Goal: Task Accomplishment & Management: Contribute content

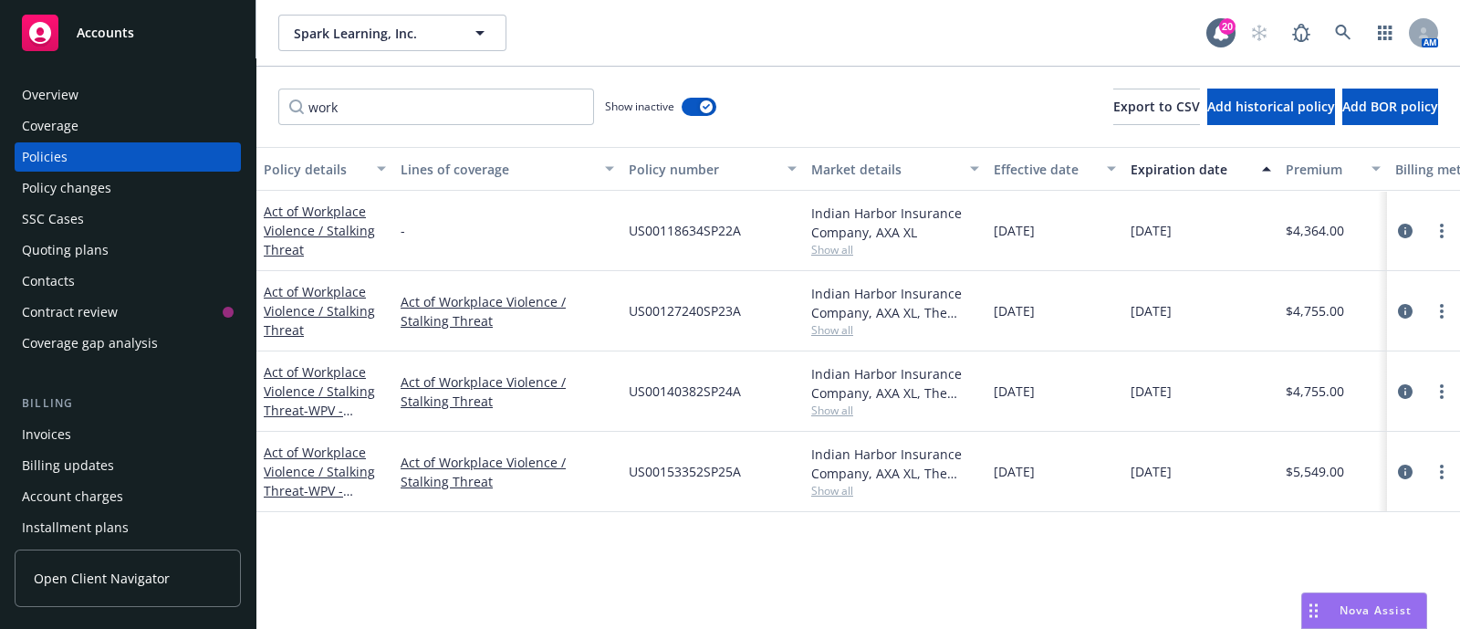
click at [827, 490] on span "Show all" at bounding box center [895, 491] width 168 height 16
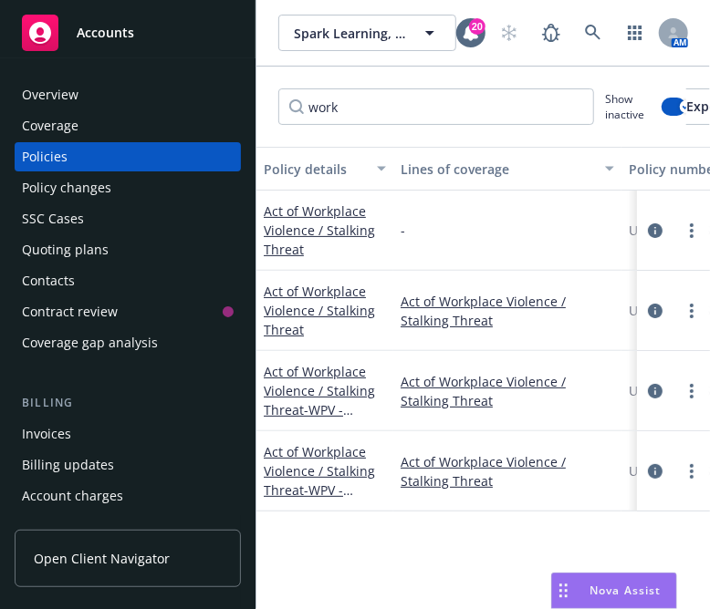
click at [460, 532] on div "Policy details Lines of coverage Policy number Market details Effective date Ex…" at bounding box center [482, 388] width 453 height 482
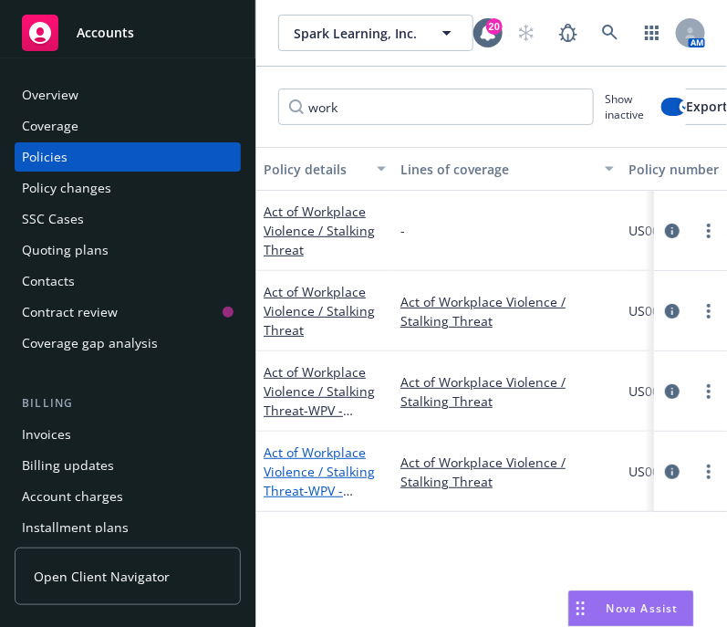
click at [328, 468] on link "Act of Workplace Violence / Stalking Threat - WPV - Financed" at bounding box center [319, 480] width 111 height 75
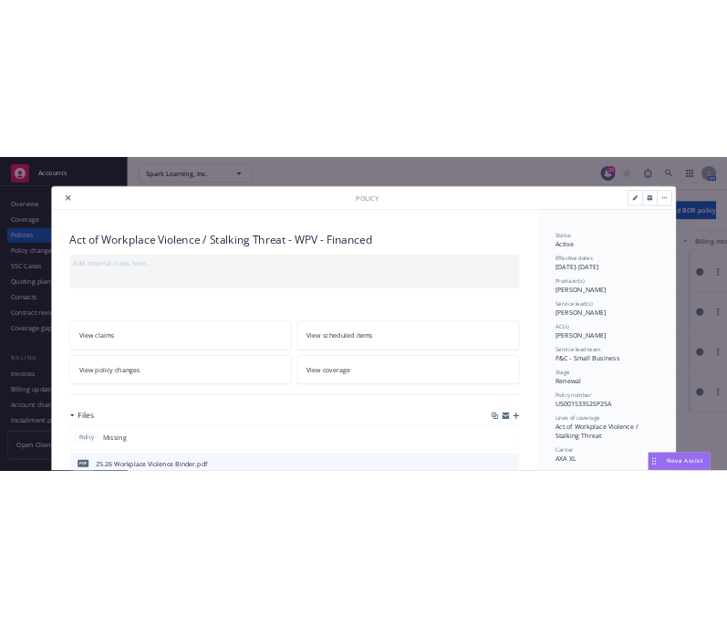
scroll to position [411, 0]
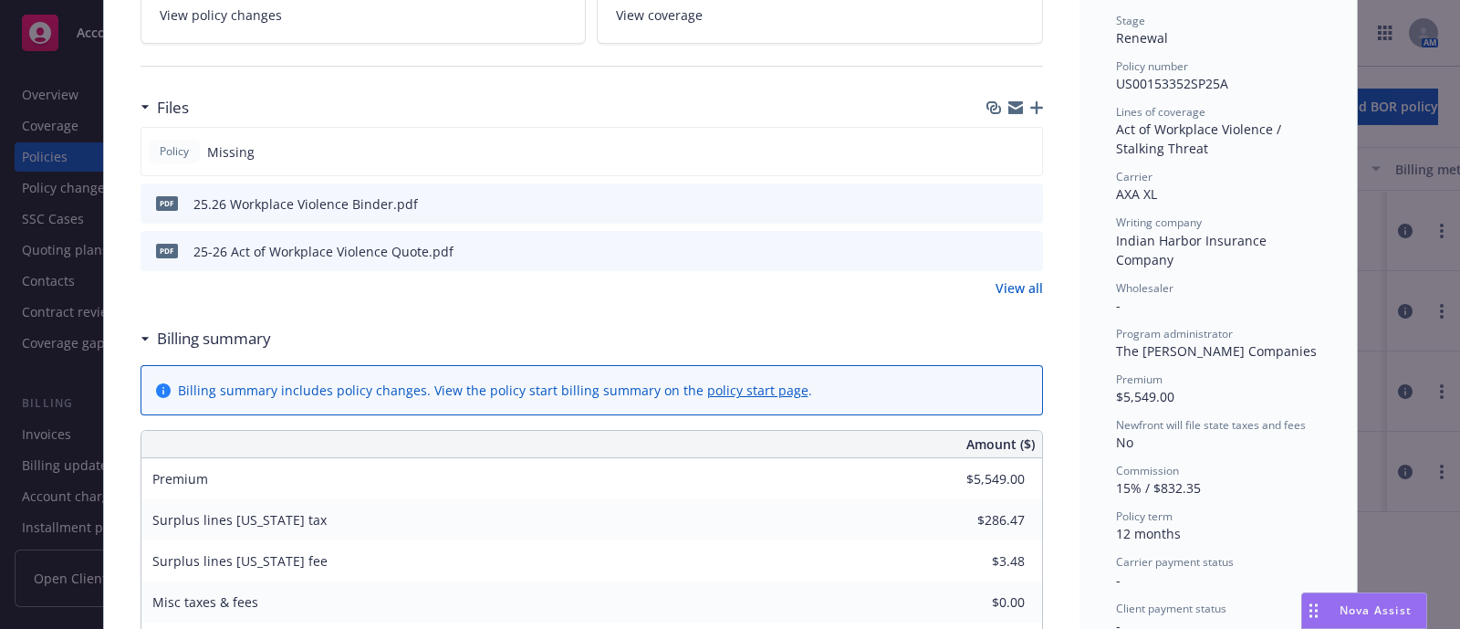
click at [989, 203] on icon "download file" at bounding box center [995, 202] width 15 height 15
click at [1022, 112] on div "Files" at bounding box center [591, 107] width 902 height 38
click at [1026, 112] on div "Files" at bounding box center [591, 107] width 902 height 38
click at [1030, 101] on icon "button" at bounding box center [1036, 107] width 13 height 13
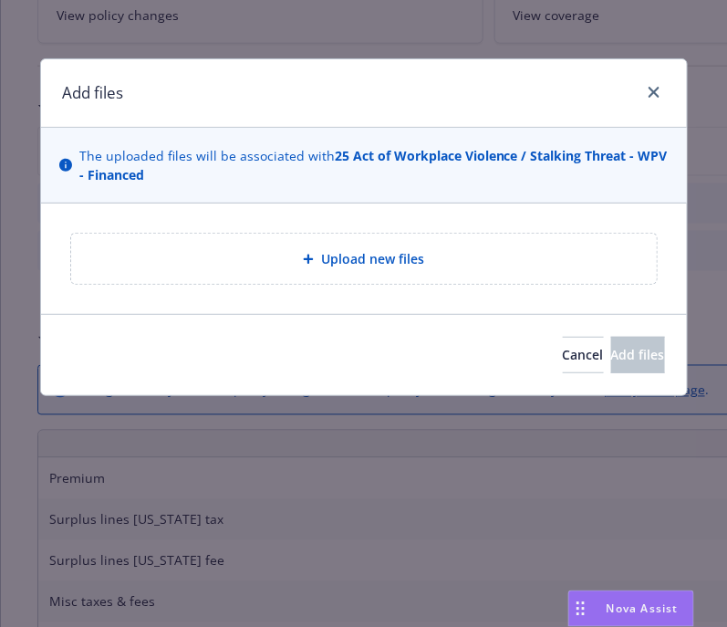
type textarea "x"
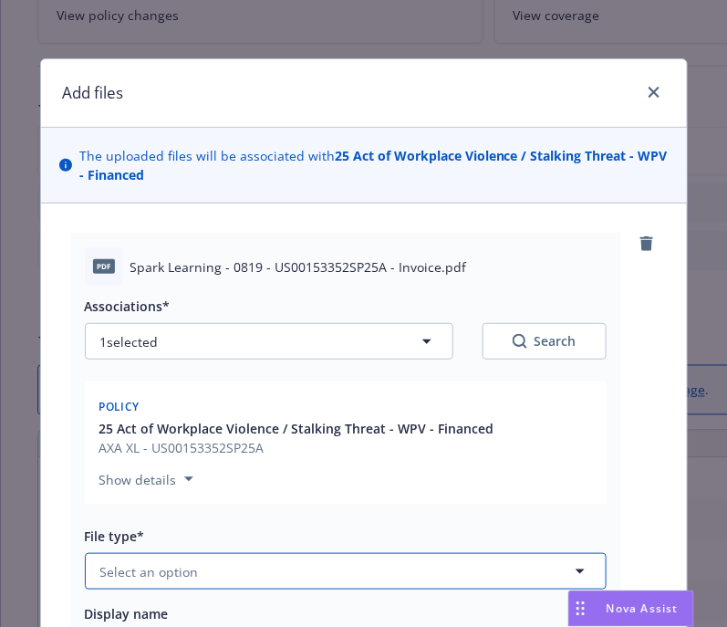
click at [186, 566] on span "Select an option" at bounding box center [149, 571] width 99 height 19
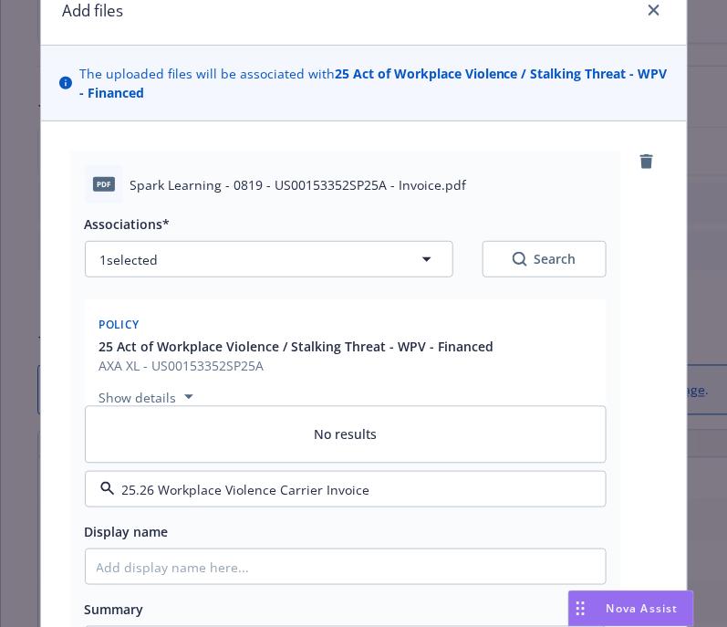
scroll to position [110, 0]
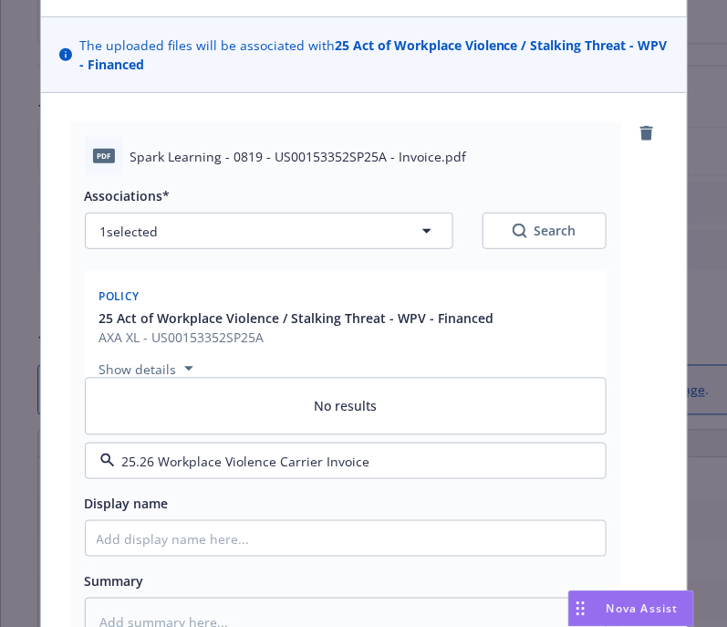
paste input "ref:_00D3kt5A5._500VzJiWyw:ref"
type input "25.26 Workplace Violence Carrier Invoice"
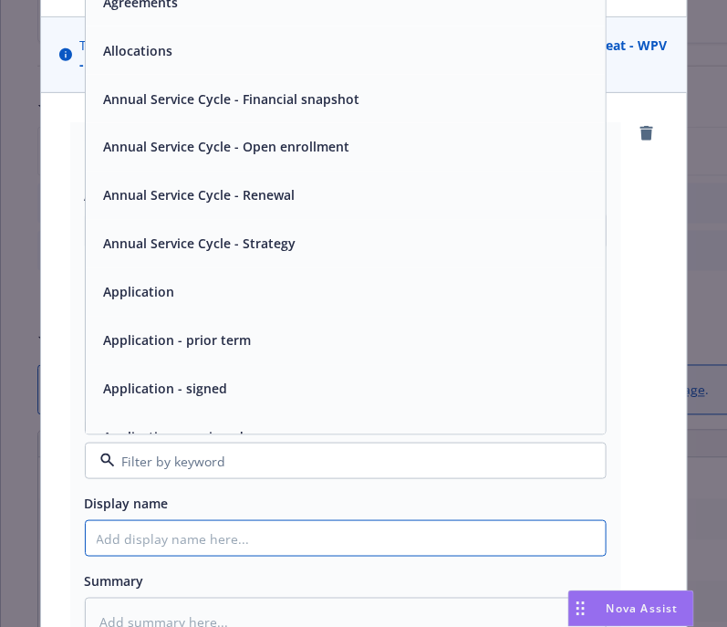
click at [284, 545] on input "Display name" at bounding box center [346, 538] width 520 height 35
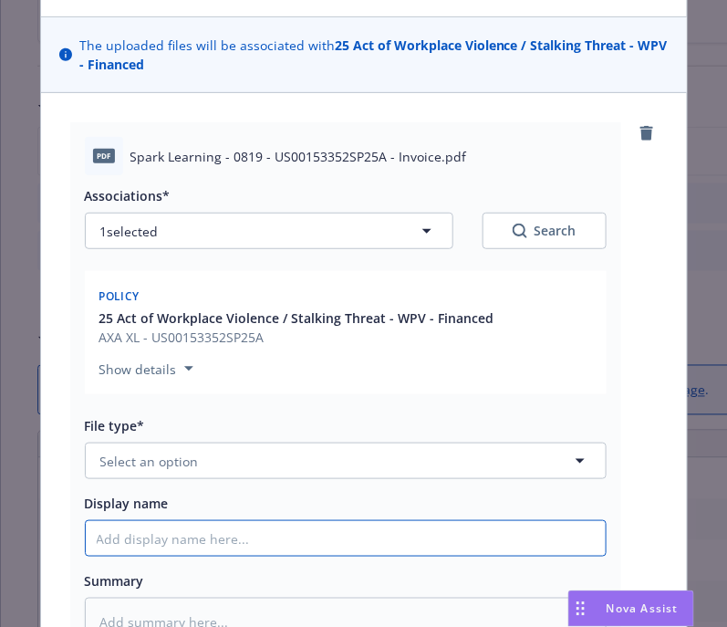
paste input "25.26 Workplace Violence Carrier Invoice"
type textarea "x"
type input "25.26 Workplace Violence Carrier Invoice"
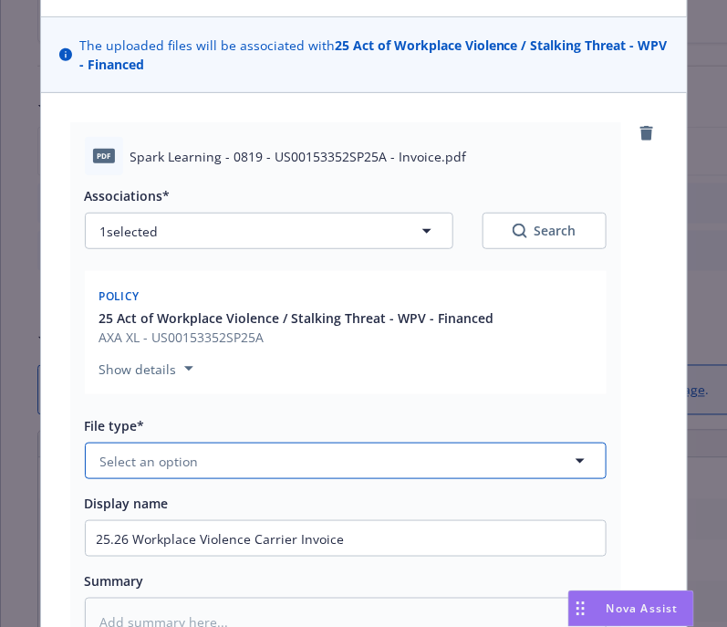
click at [219, 449] on button "Select an option" at bounding box center [346, 460] width 522 height 36
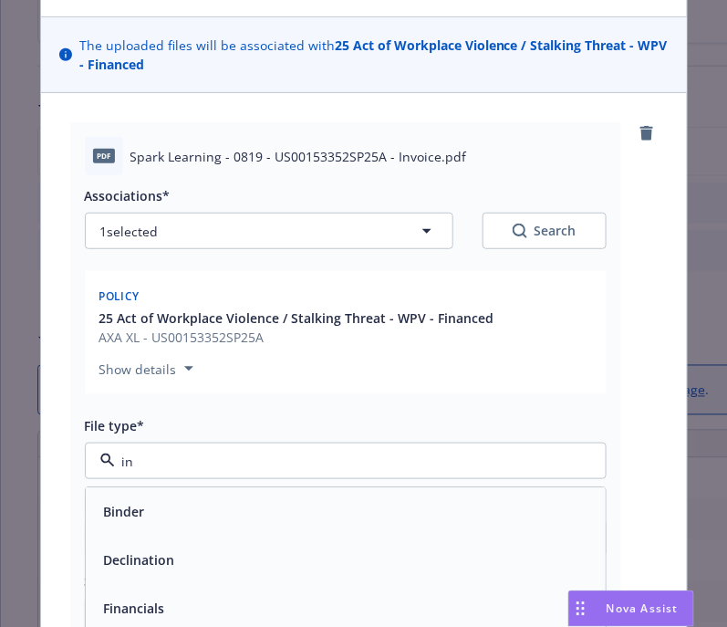
type input "inv"
click at [150, 558] on span "Invoice - Third Party" at bounding box center [167, 560] width 126 height 19
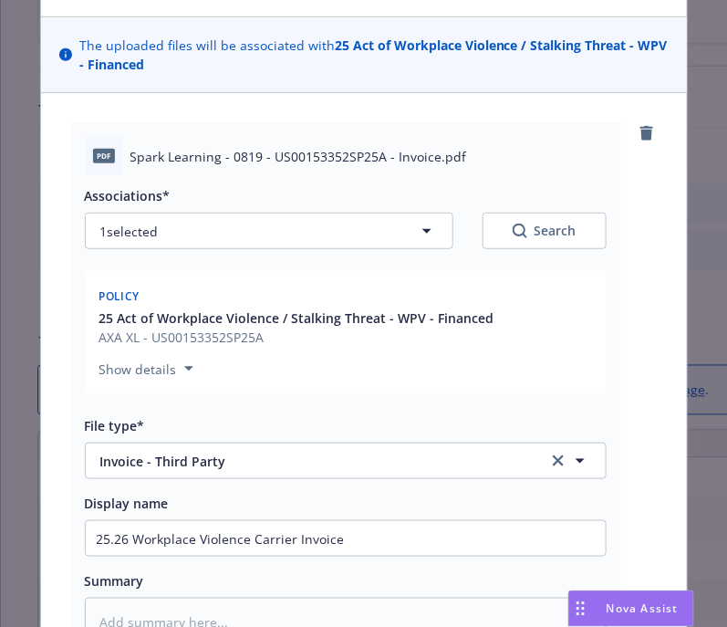
scroll to position [380, 0]
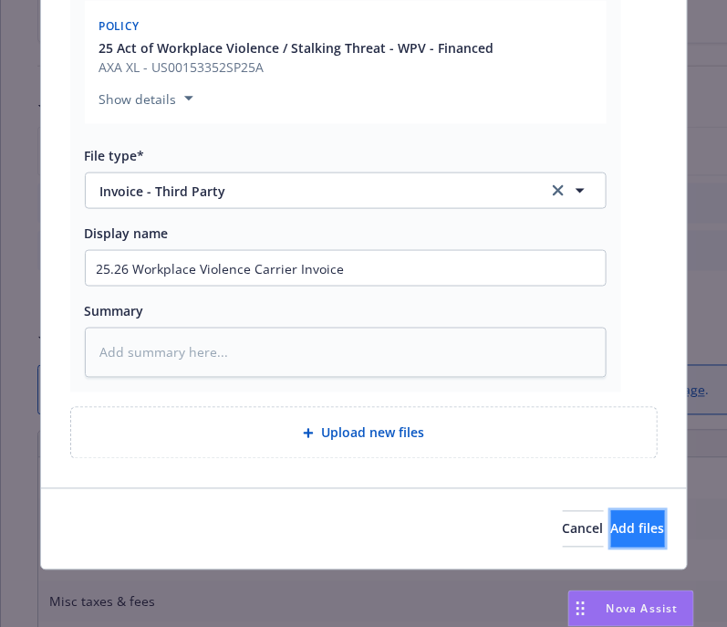
click at [611, 531] on span "Add files" at bounding box center [638, 528] width 54 height 17
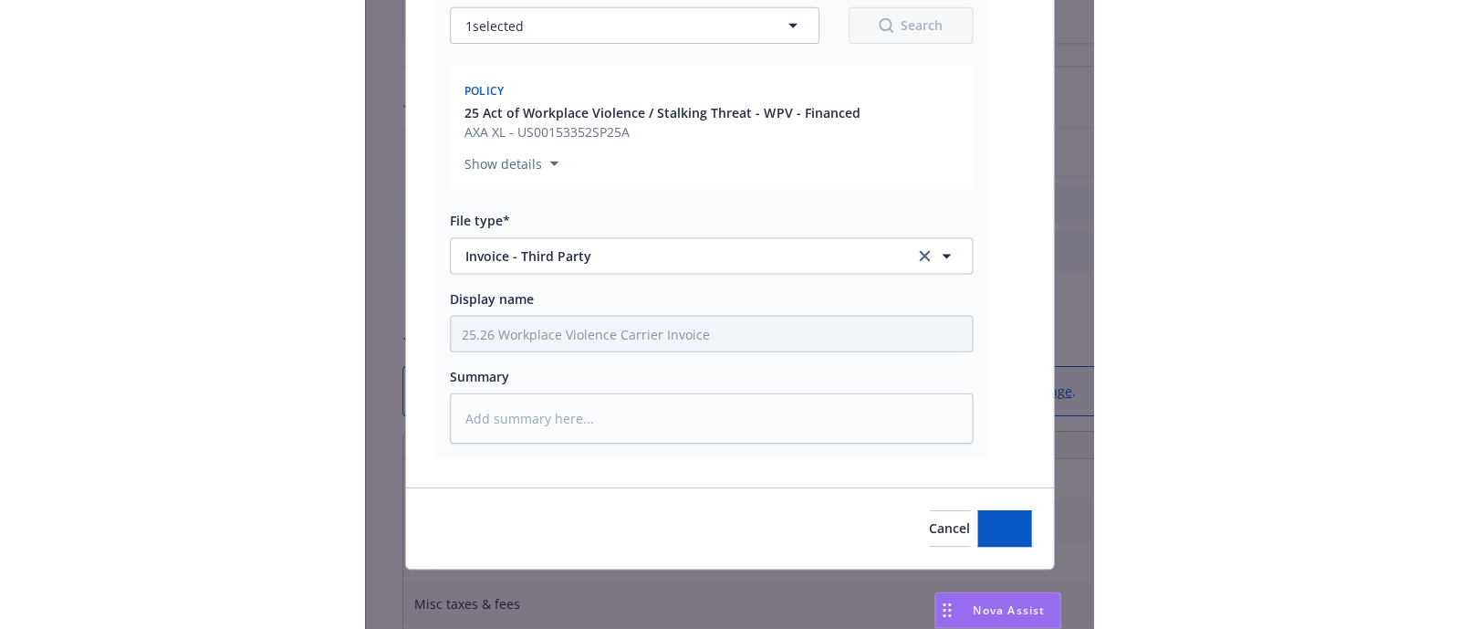
scroll to position [314, 0]
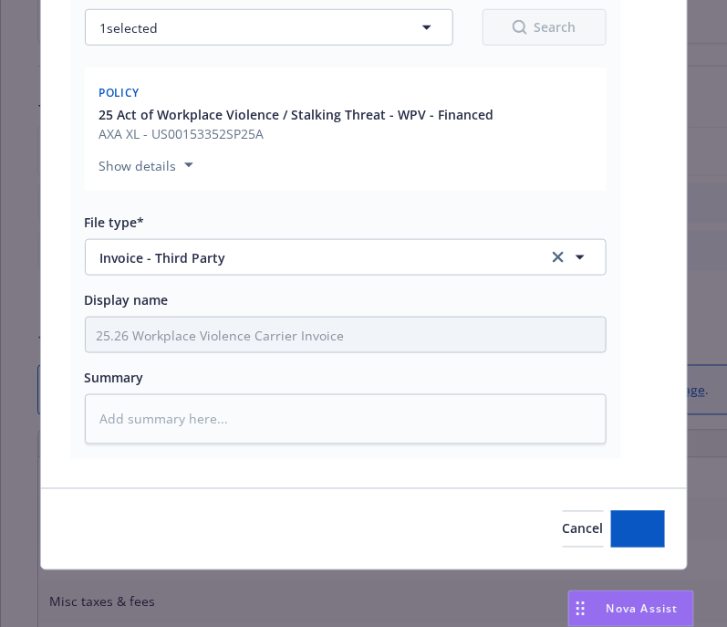
type textarea "x"
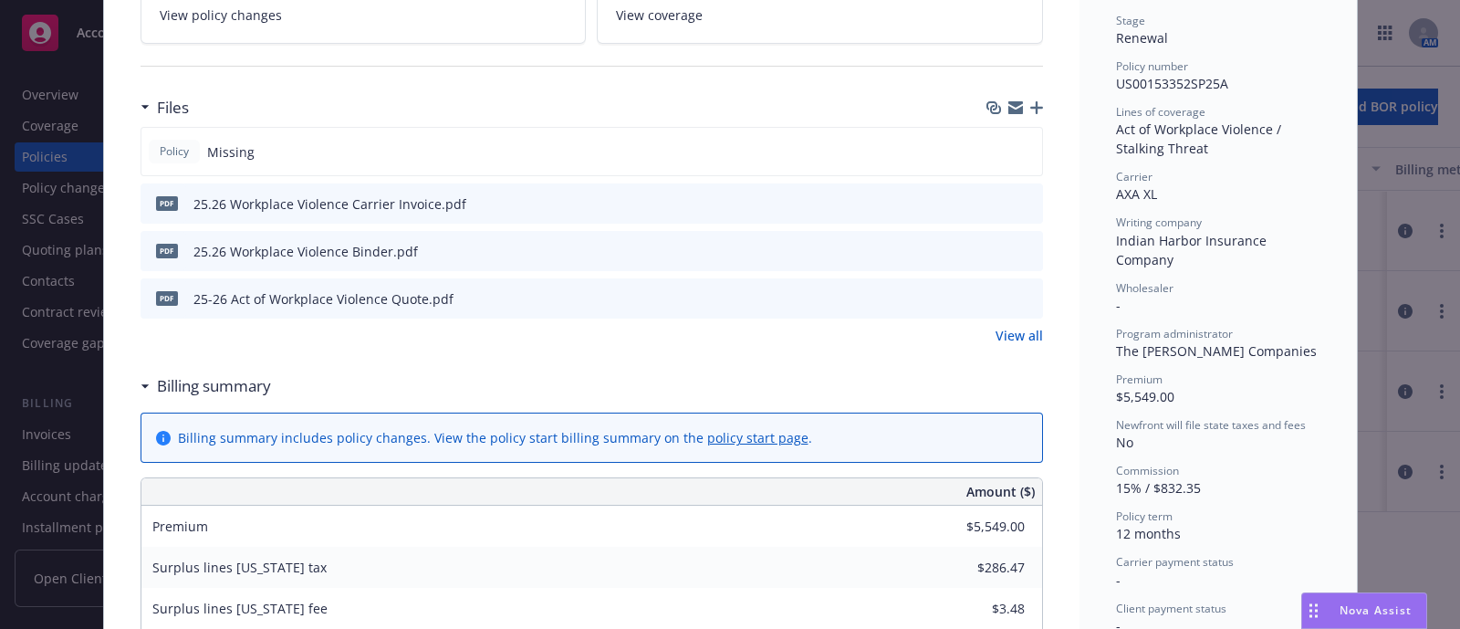
scroll to position [0, 0]
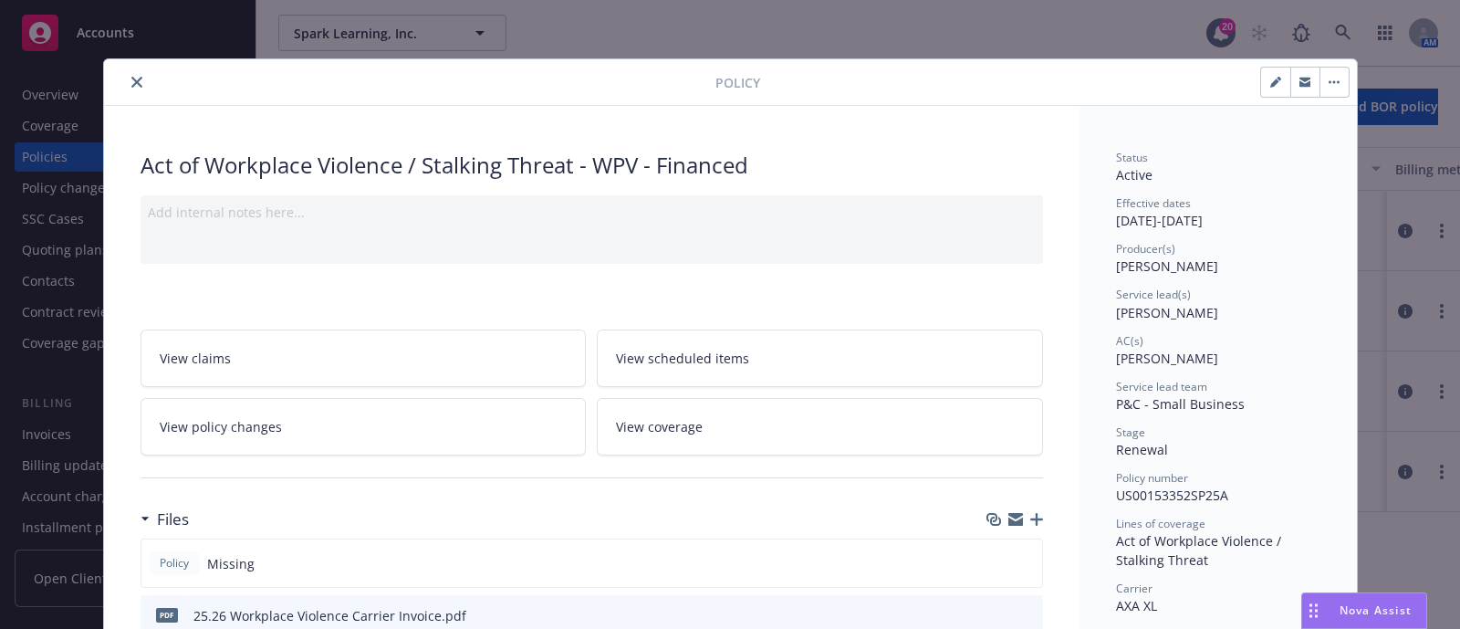
click at [126, 88] on button "close" at bounding box center [137, 82] width 22 height 22
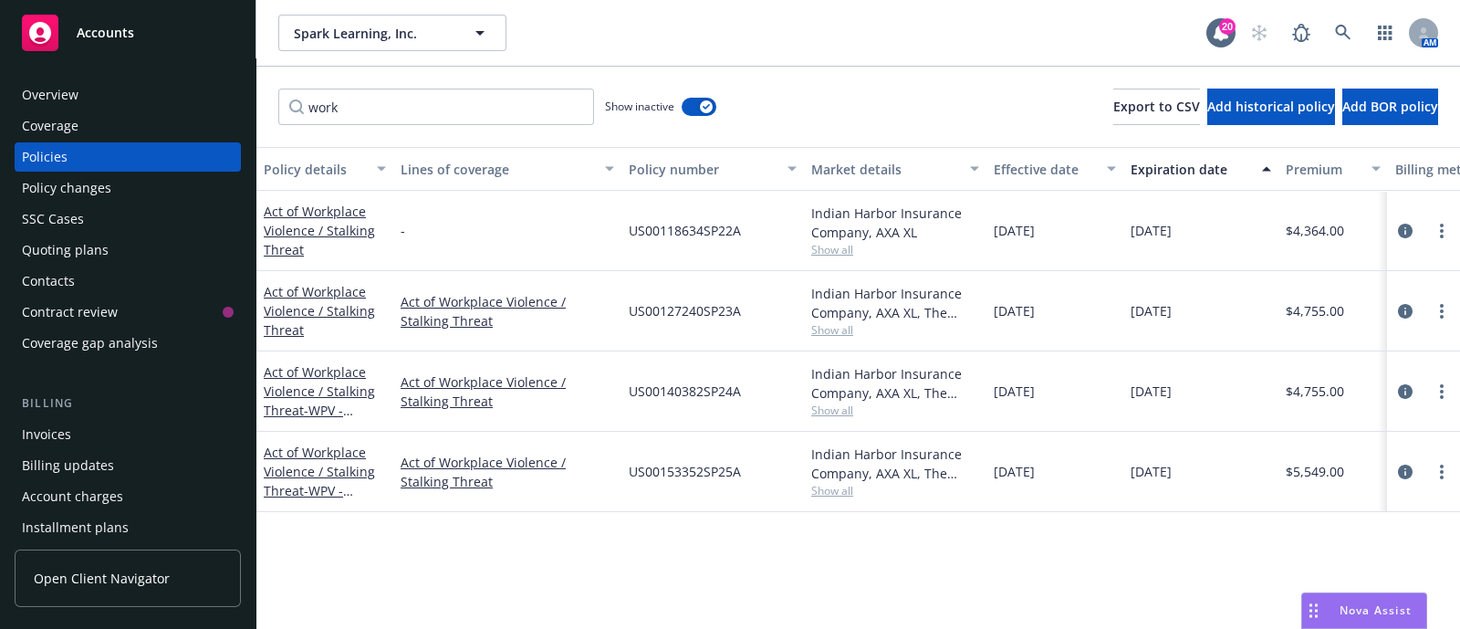
click at [712, 113] on div "Show inactive" at bounding box center [660, 106] width 111 height 36
click at [706, 104] on icon "button" at bounding box center [705, 106] width 7 height 5
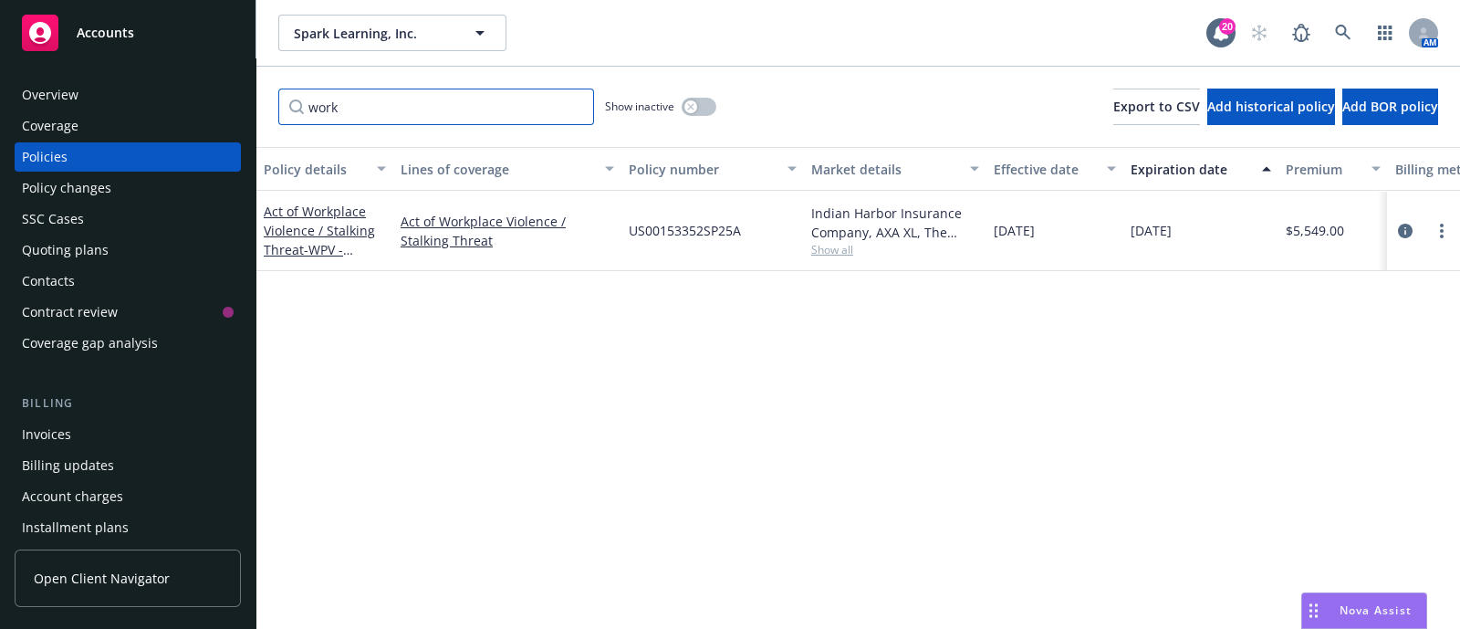
click at [558, 116] on input "work" at bounding box center [436, 106] width 316 height 36
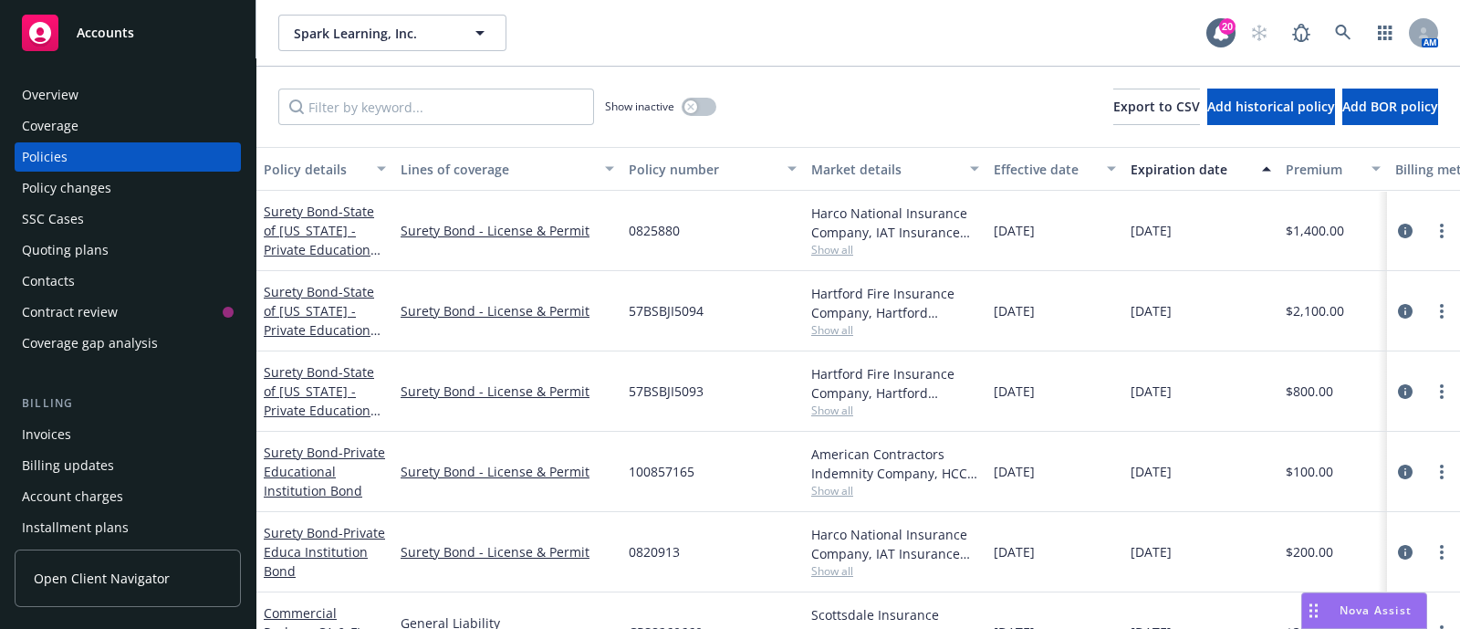
click at [785, 92] on div "Show inactive Export to CSV Add historical policy Add BOR policy" at bounding box center [857, 107] width 1203 height 80
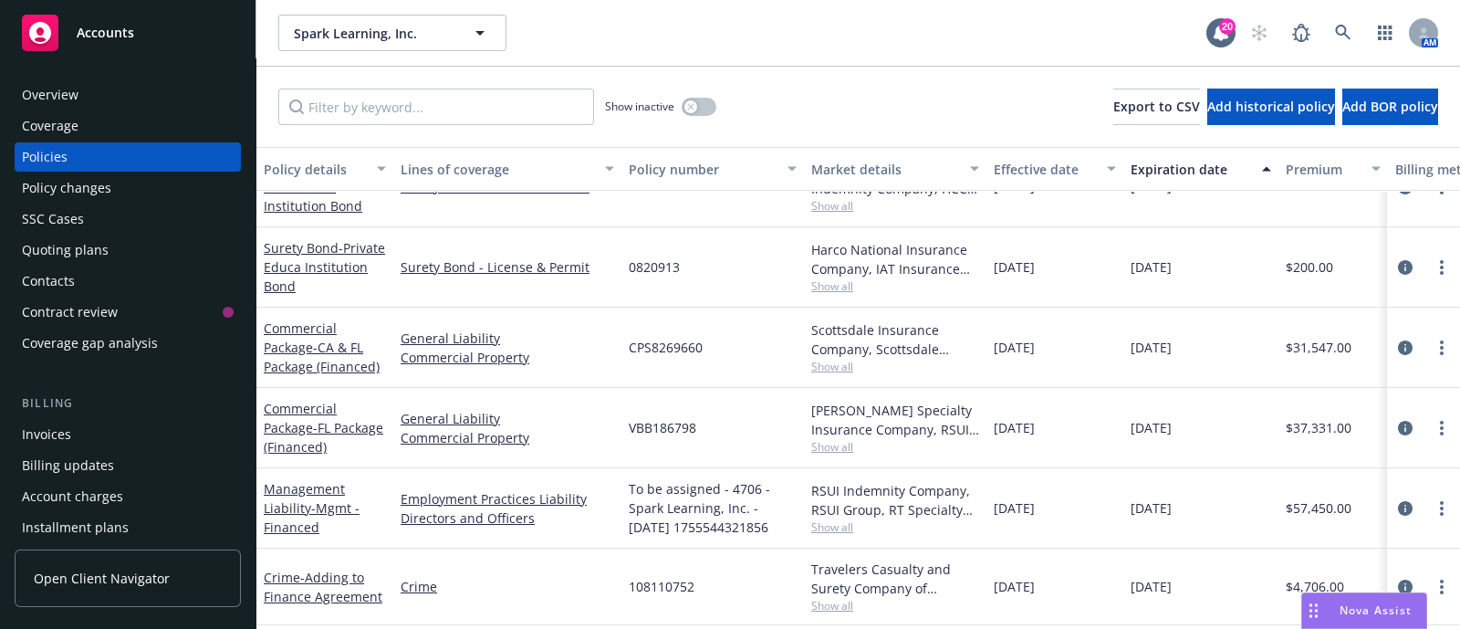
scroll to position [271, 0]
click at [347, 362] on span "- CA & FL Package (Financed)" at bounding box center [322, 356] width 116 height 36
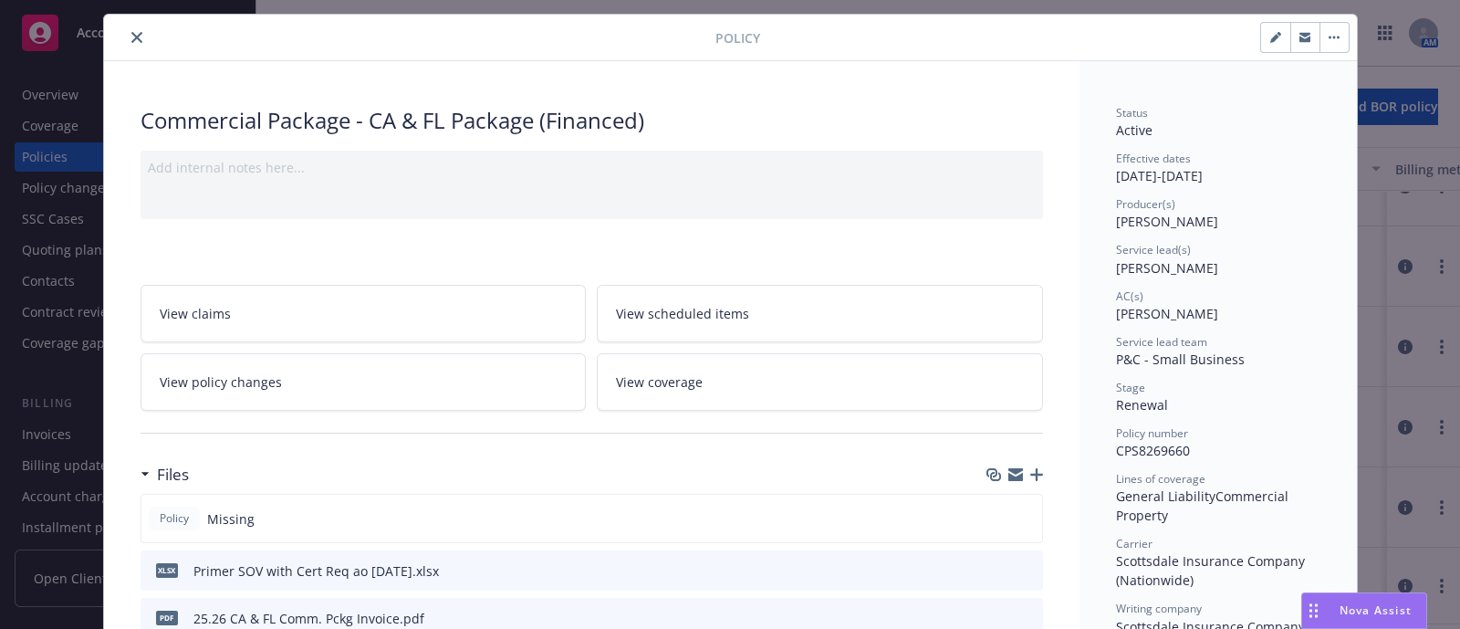
scroll to position [9, 0]
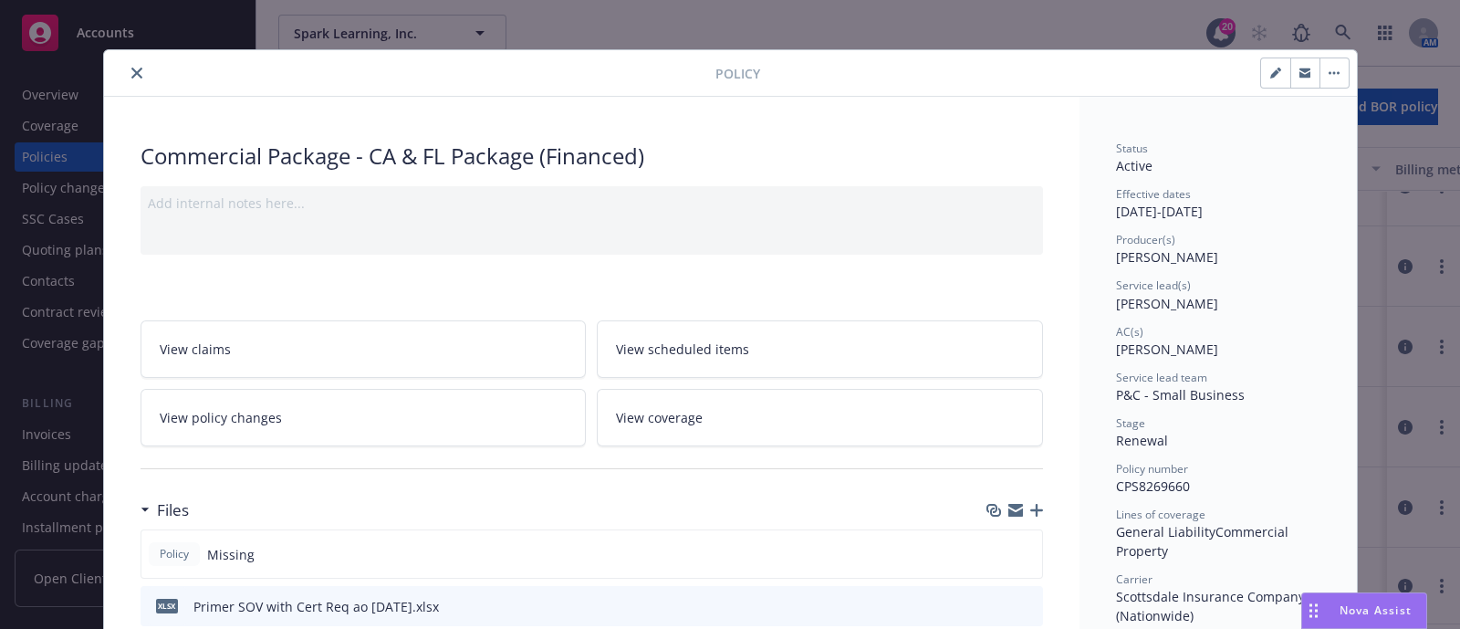
drag, startPoint x: 115, startPoint y: 69, endPoint x: 140, endPoint y: 74, distance: 25.0
click at [140, 74] on div at bounding box center [413, 73] width 604 height 22
drag, startPoint x: 140, startPoint y: 74, endPoint x: 124, endPoint y: 75, distance: 15.5
click at [124, 75] on div at bounding box center [413, 73] width 604 height 22
click at [131, 75] on icon "close" at bounding box center [136, 73] width 11 height 11
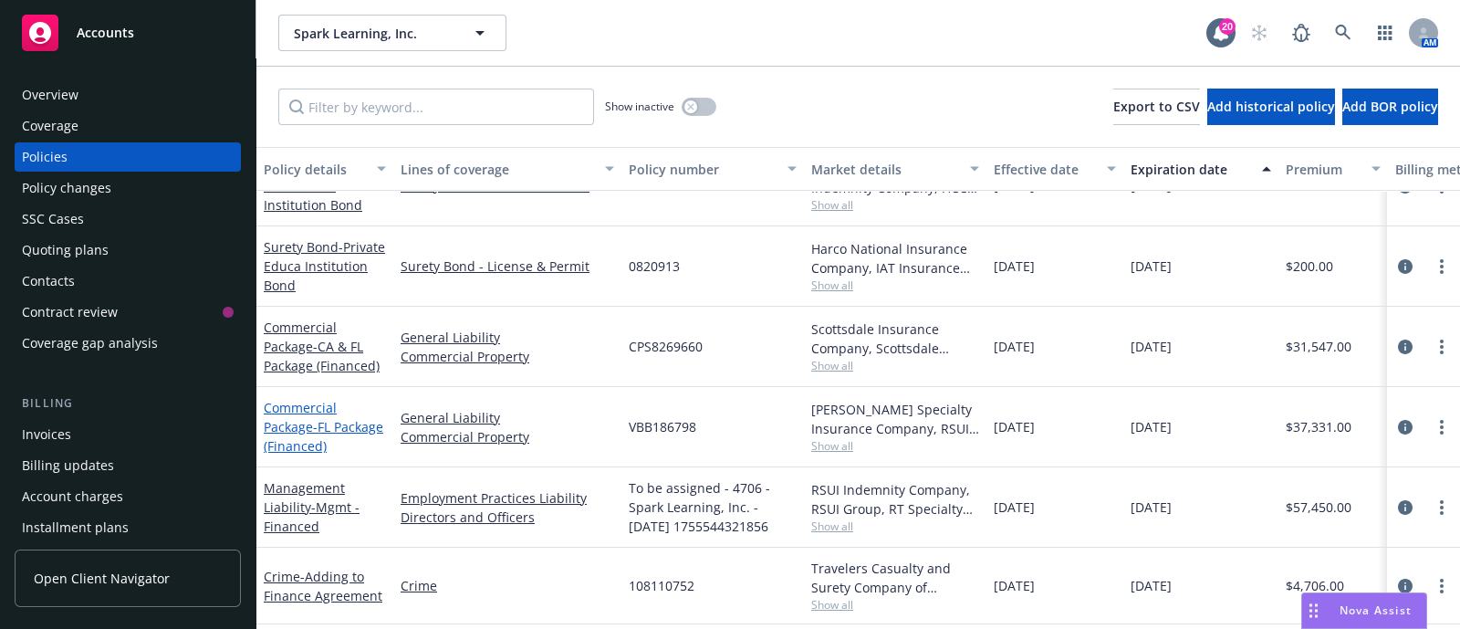
click at [322, 440] on span "- FL Package (Financed)" at bounding box center [324, 436] width 120 height 36
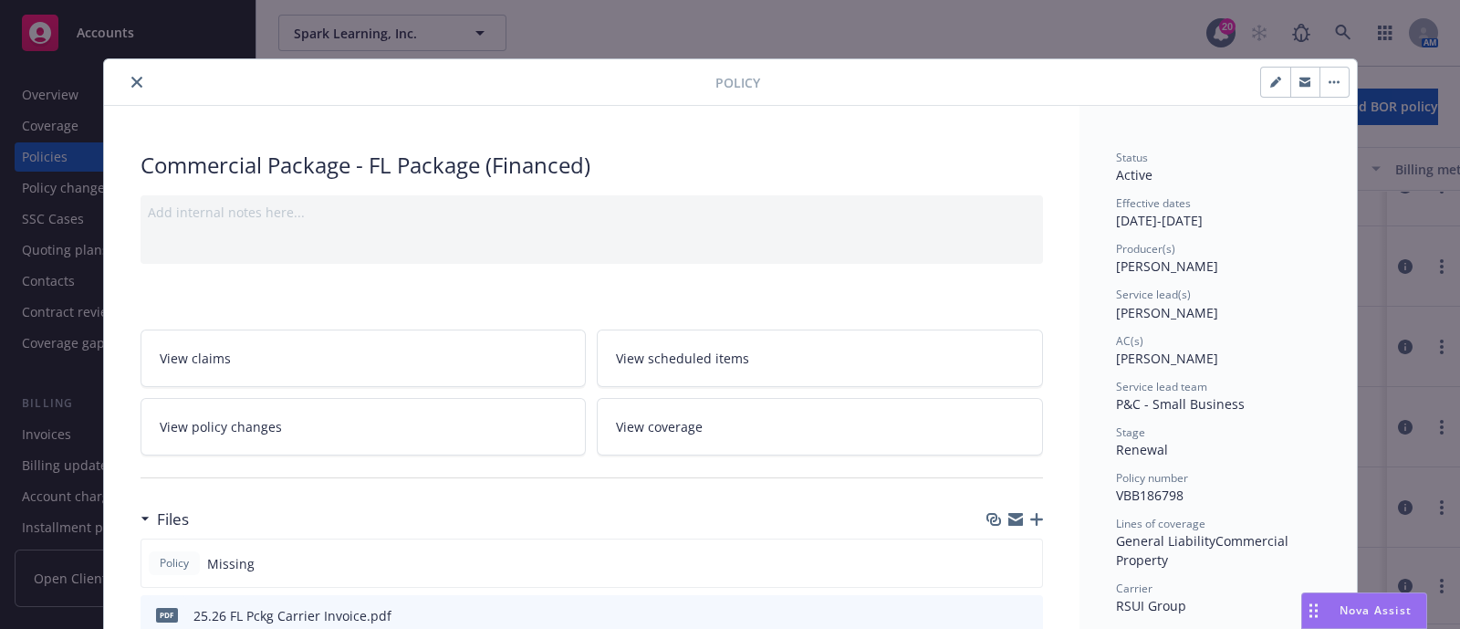
click at [130, 89] on button "close" at bounding box center [137, 82] width 22 height 22
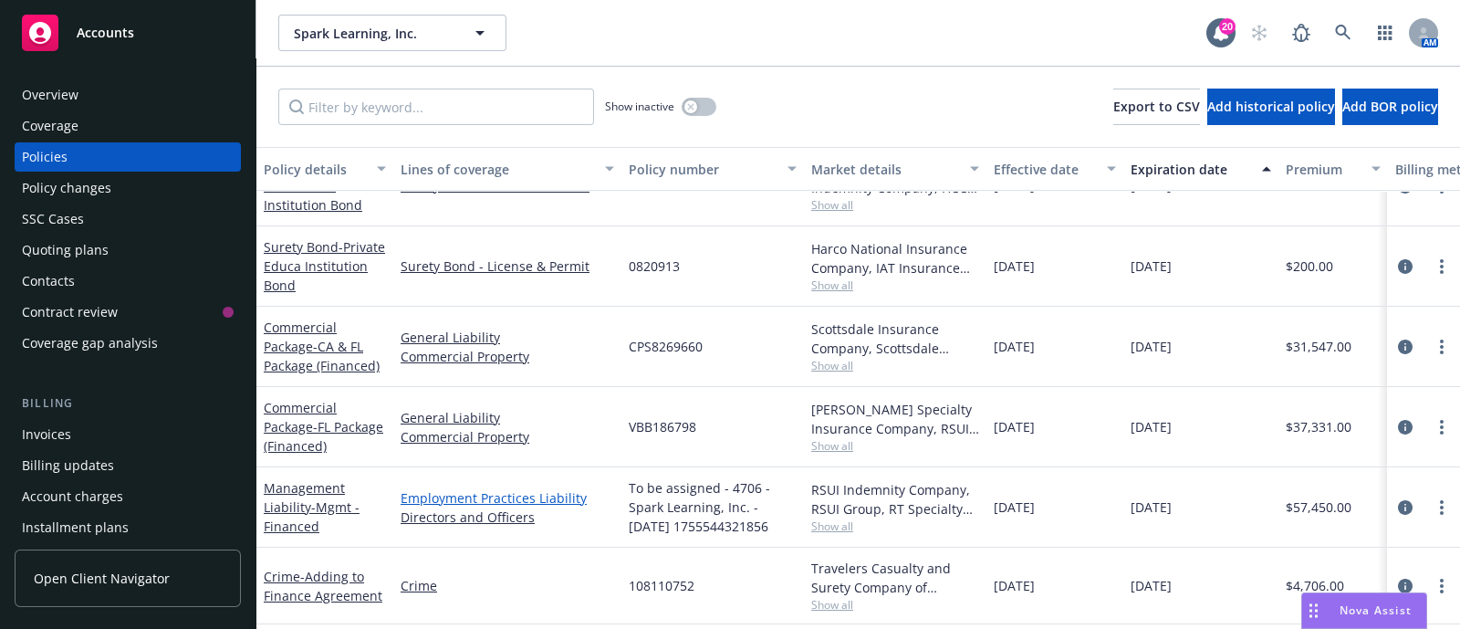
scroll to position [273, 0]
click at [287, 505] on link "Management Liability - Mgmt - Financed" at bounding box center [312, 505] width 96 height 56
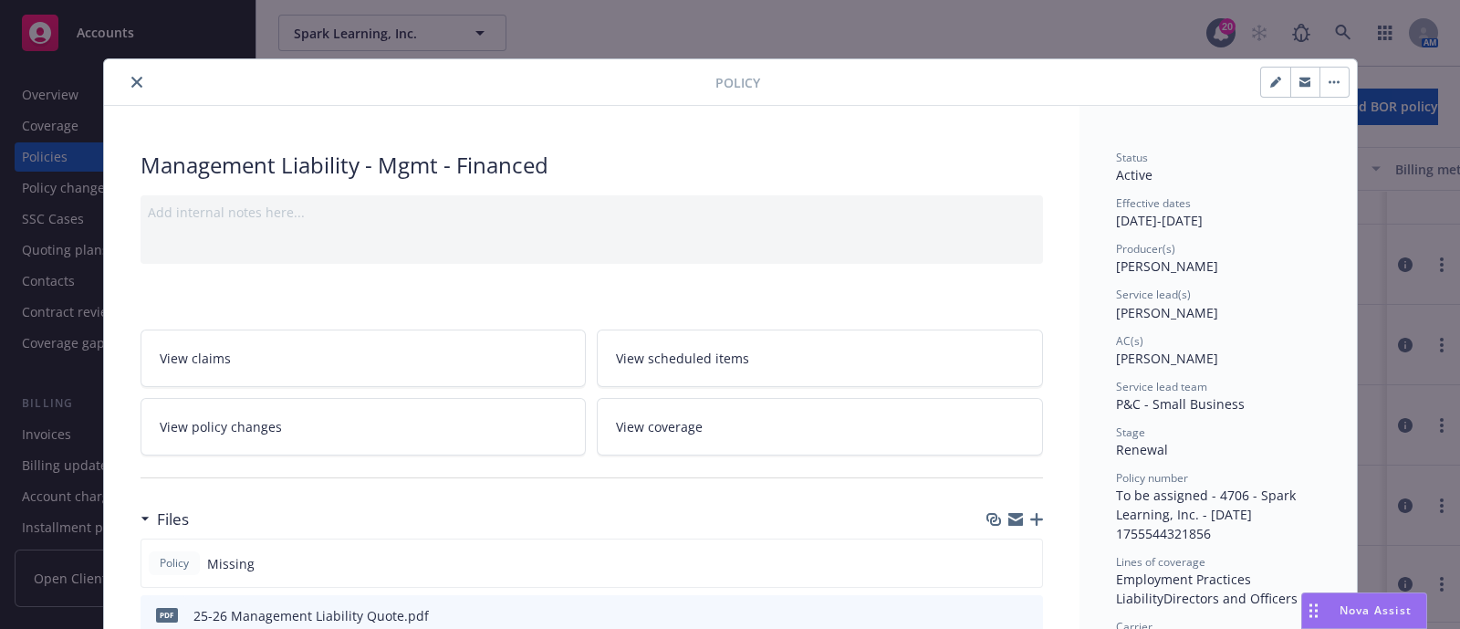
click at [132, 79] on button "close" at bounding box center [137, 82] width 22 height 22
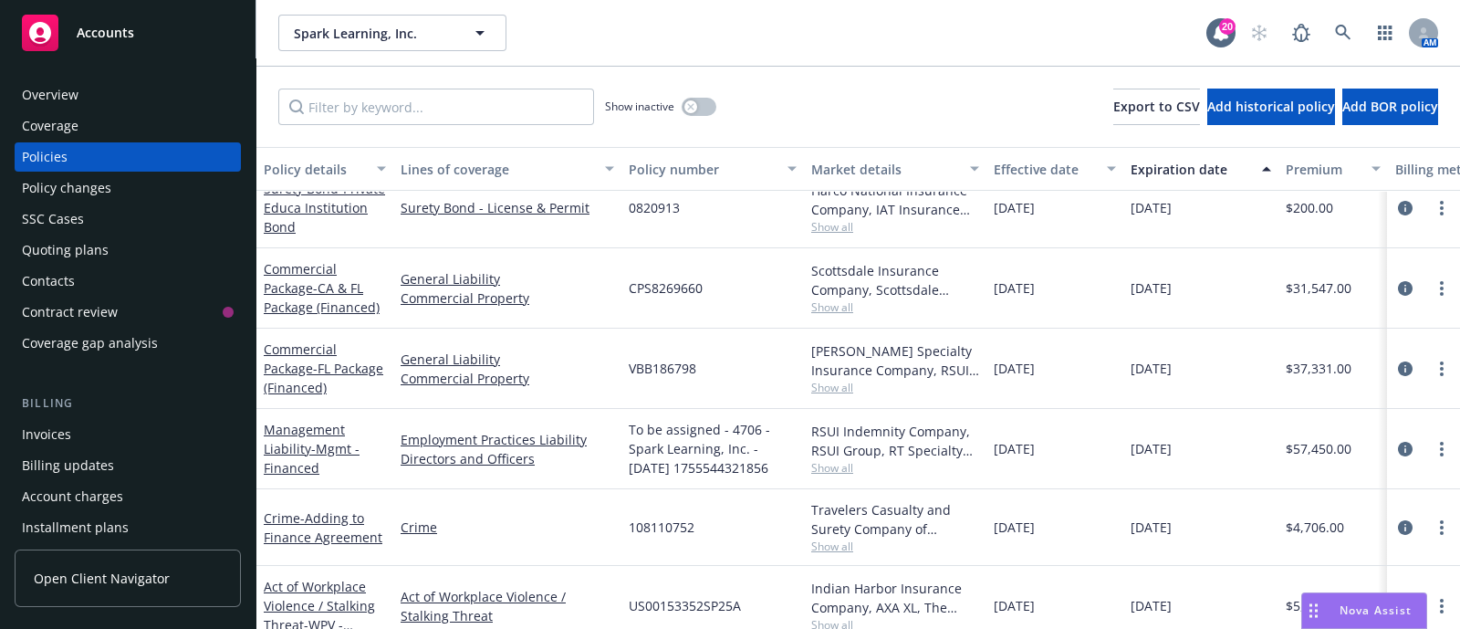
scroll to position [361, 0]
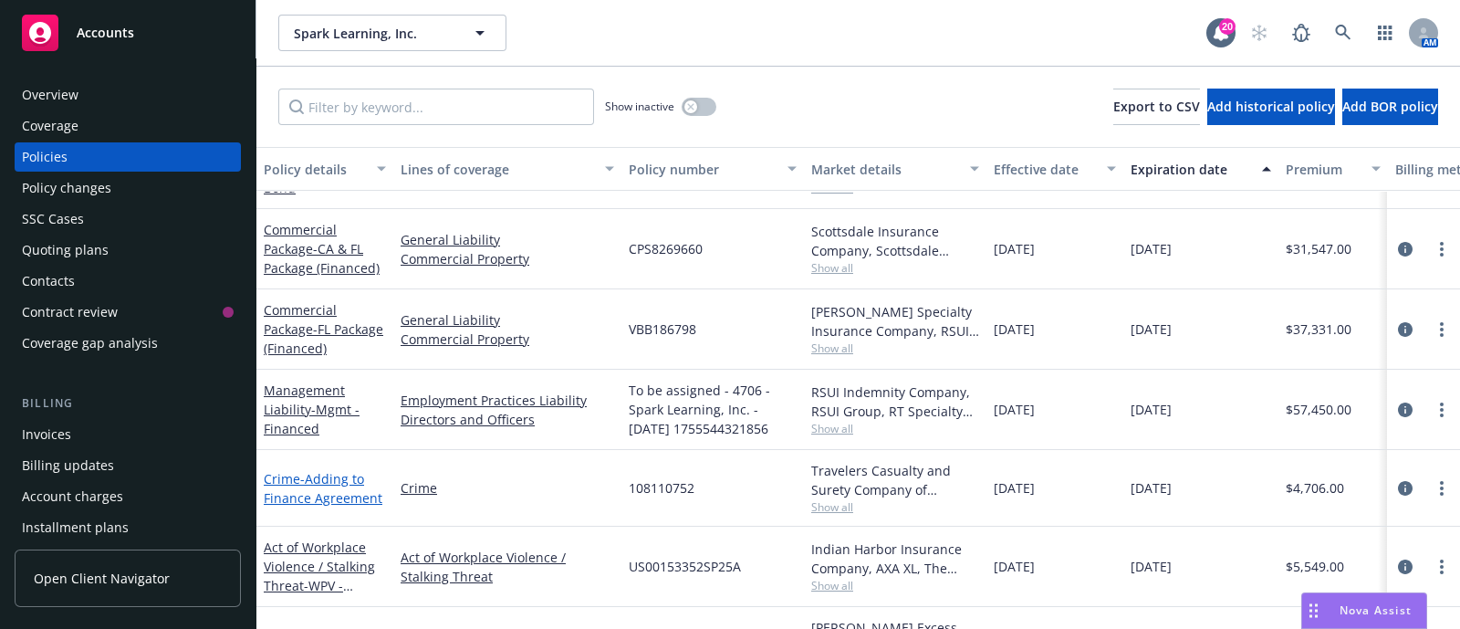
click at [326, 483] on span "- Adding to Finance Agreement" at bounding box center [323, 488] width 119 height 36
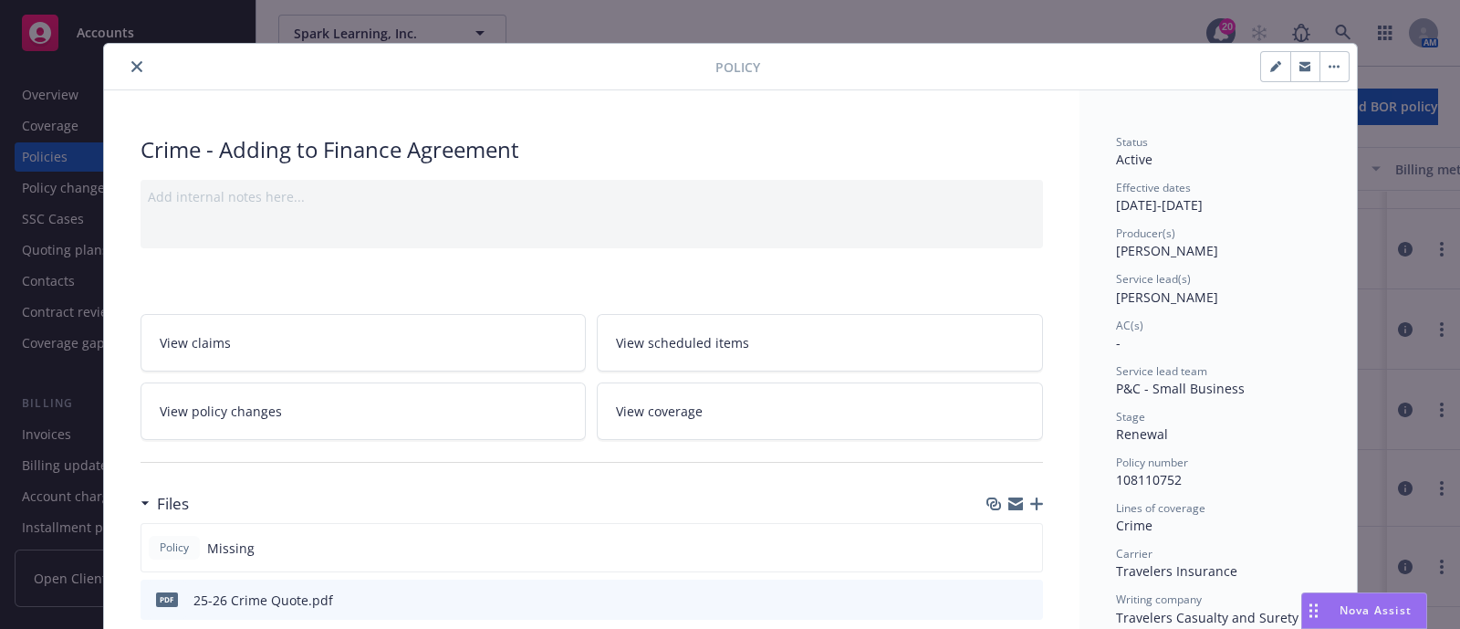
scroll to position [5, 0]
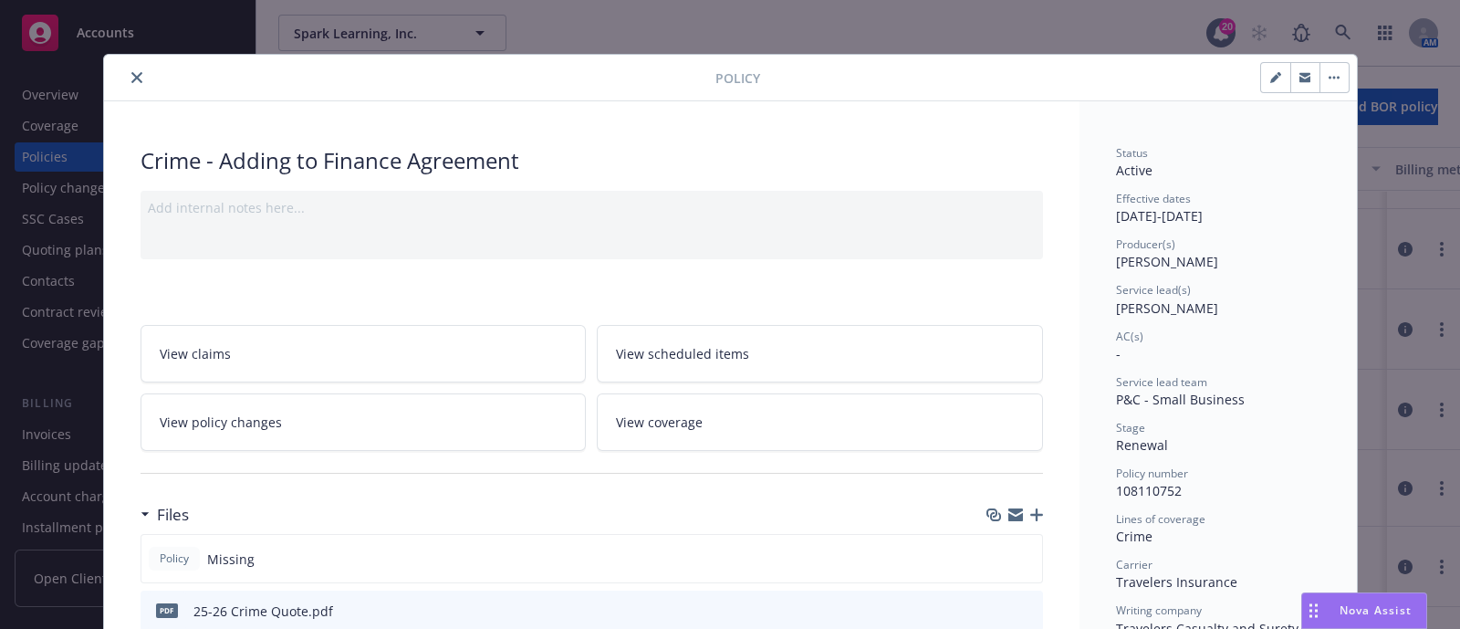
click at [130, 68] on button "close" at bounding box center [137, 78] width 22 height 22
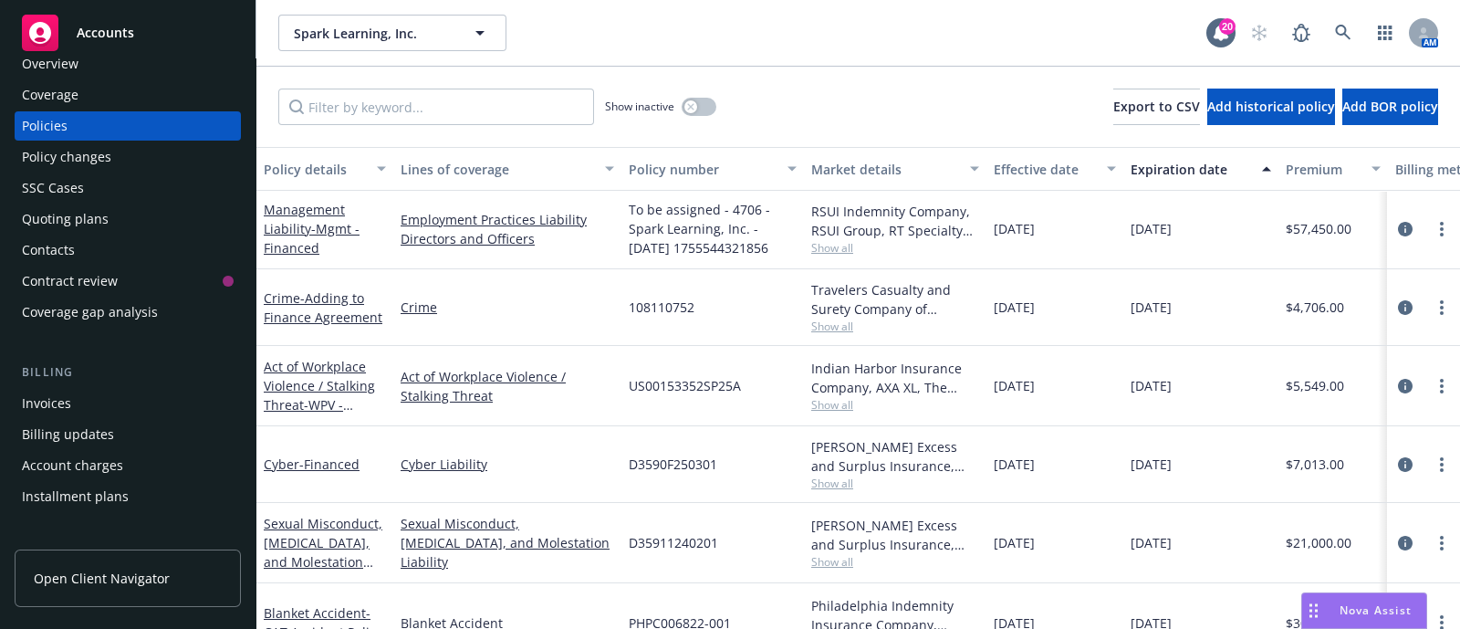
scroll to position [521, 0]
click at [318, 459] on span "- Financed" at bounding box center [329, 462] width 60 height 17
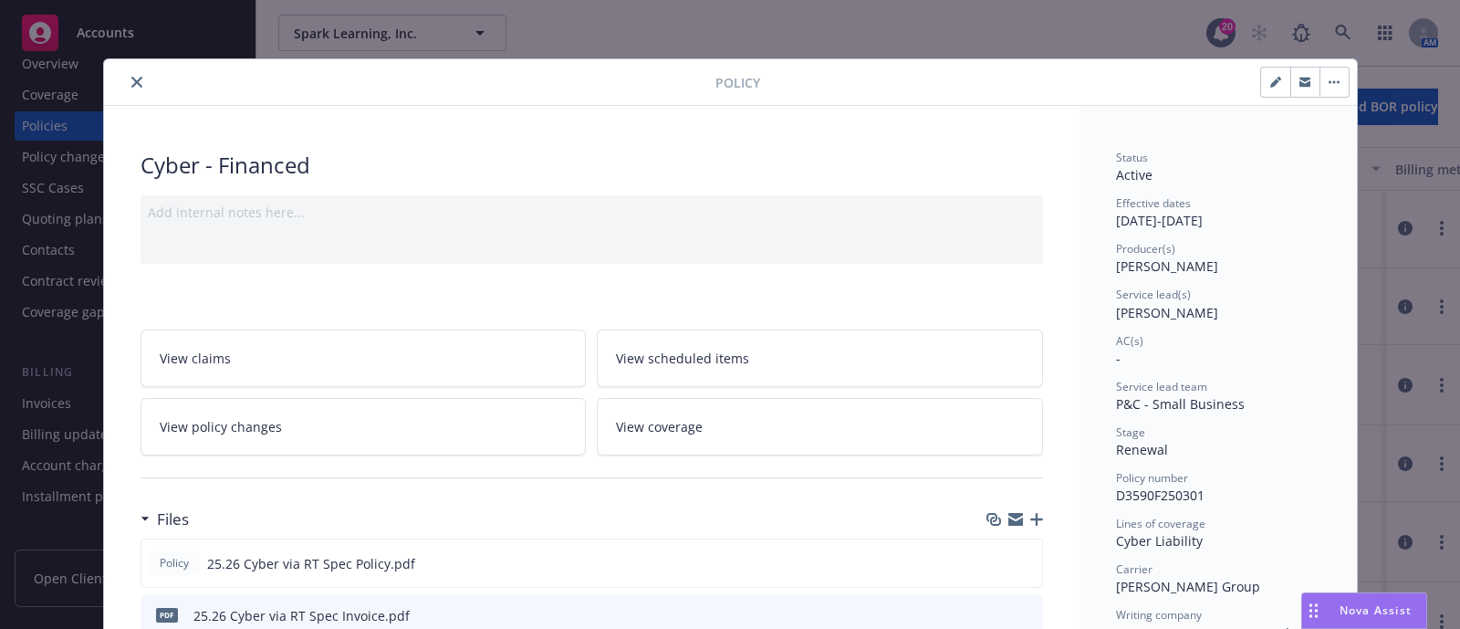
click at [131, 82] on icon "close" at bounding box center [136, 82] width 11 height 11
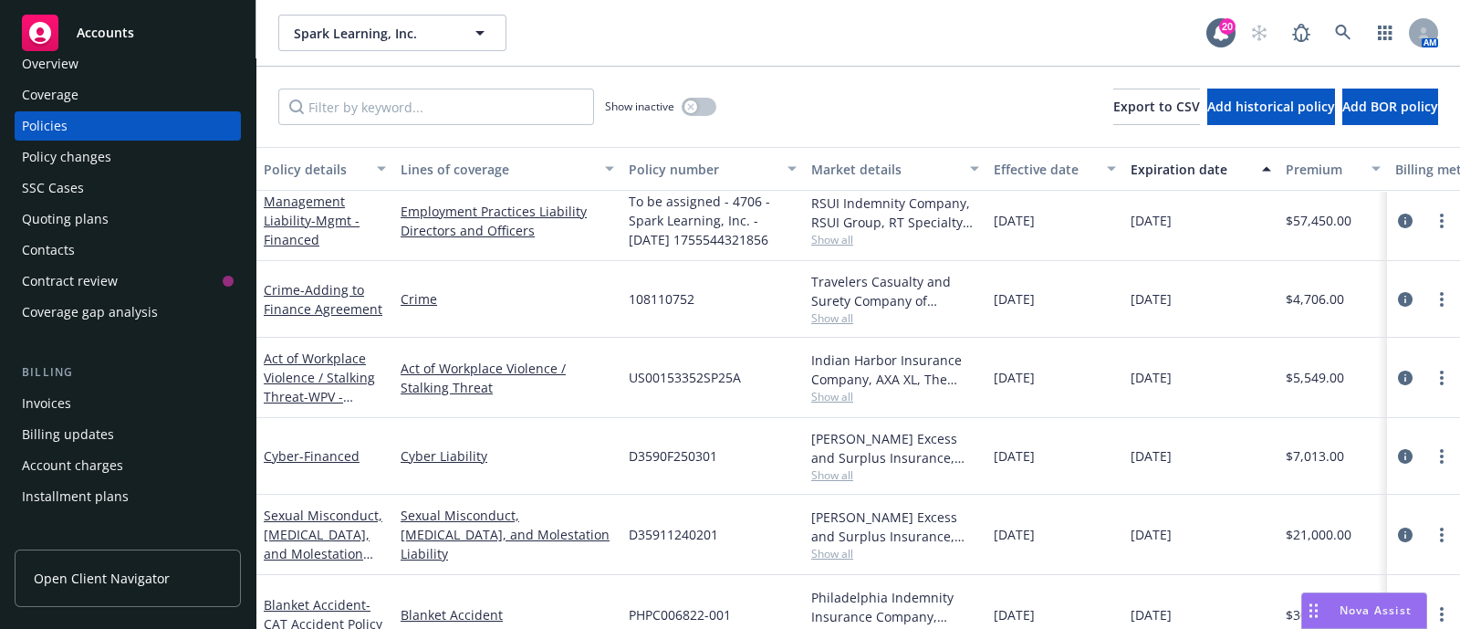
scroll to position [639, 0]
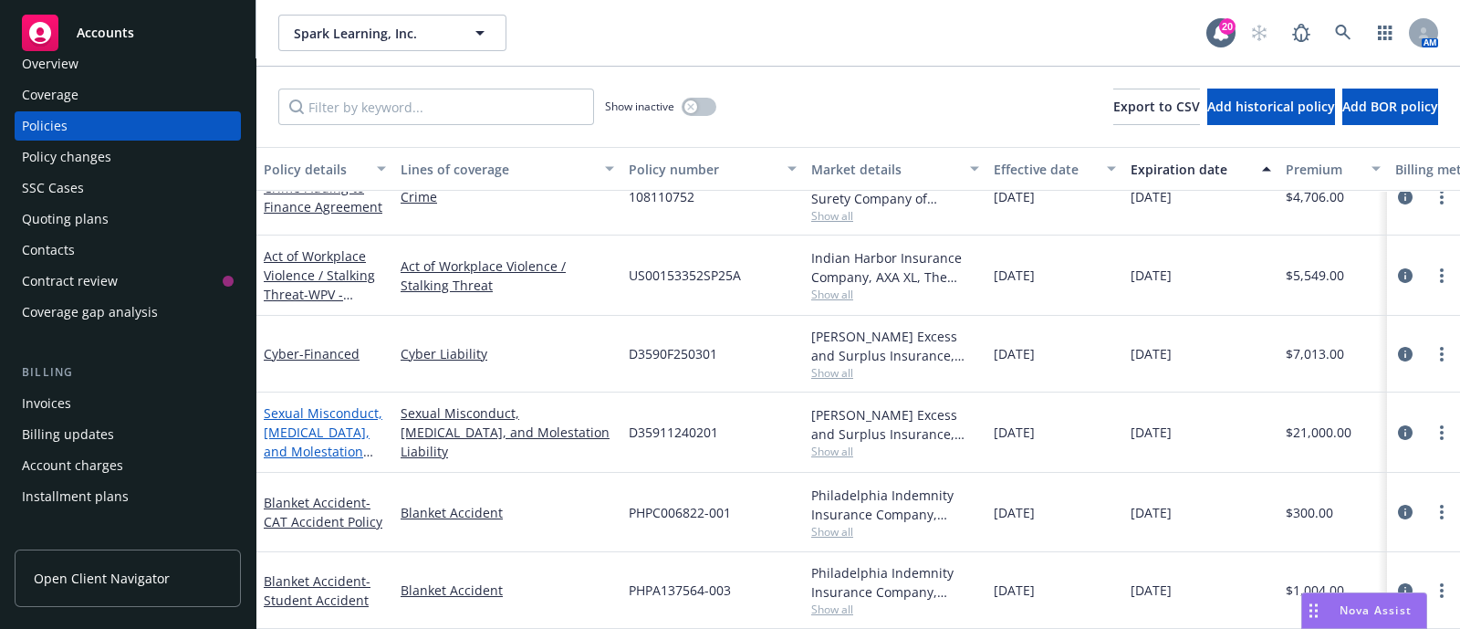
click at [342, 410] on link "Sexual Misconduct, [MEDICAL_DATA], and Molestation Liability - [PERSON_NAME] - …" at bounding box center [323, 460] width 119 height 113
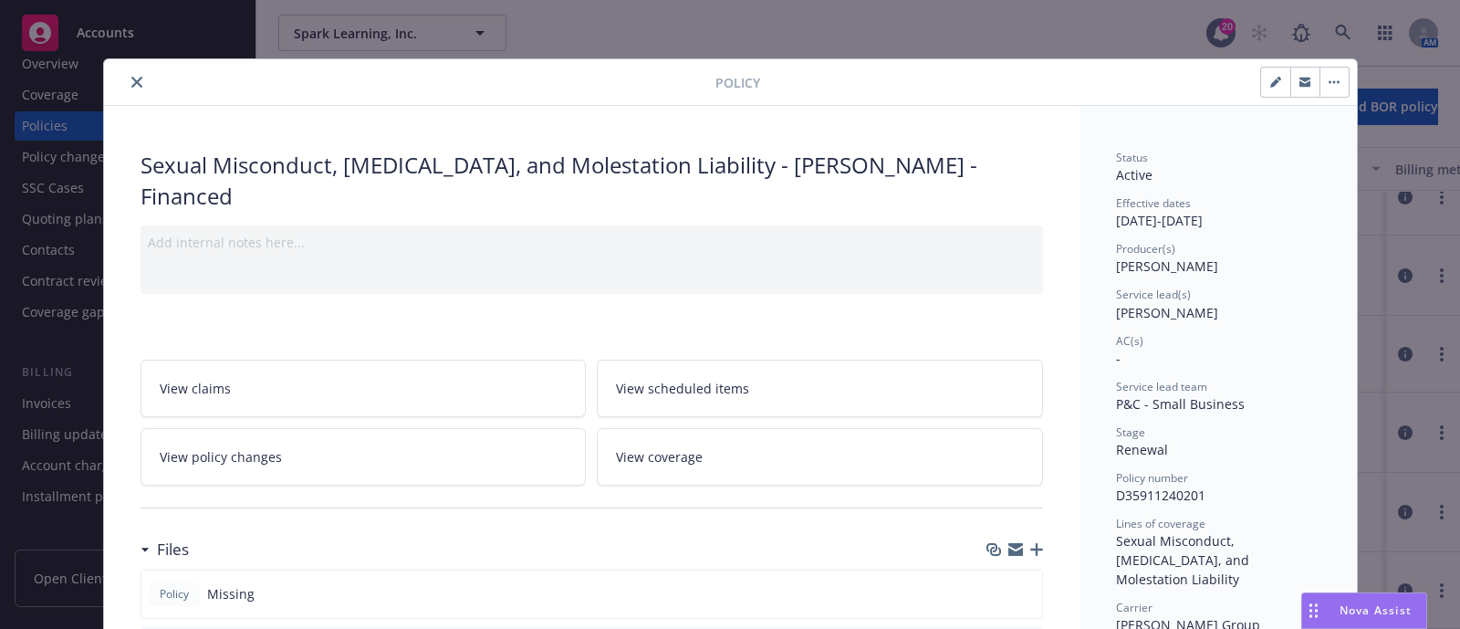
click at [113, 82] on div at bounding box center [413, 82] width 604 height 22
click at [131, 79] on icon "close" at bounding box center [136, 82] width 11 height 11
